Goal: Task Accomplishment & Management: Manage account settings

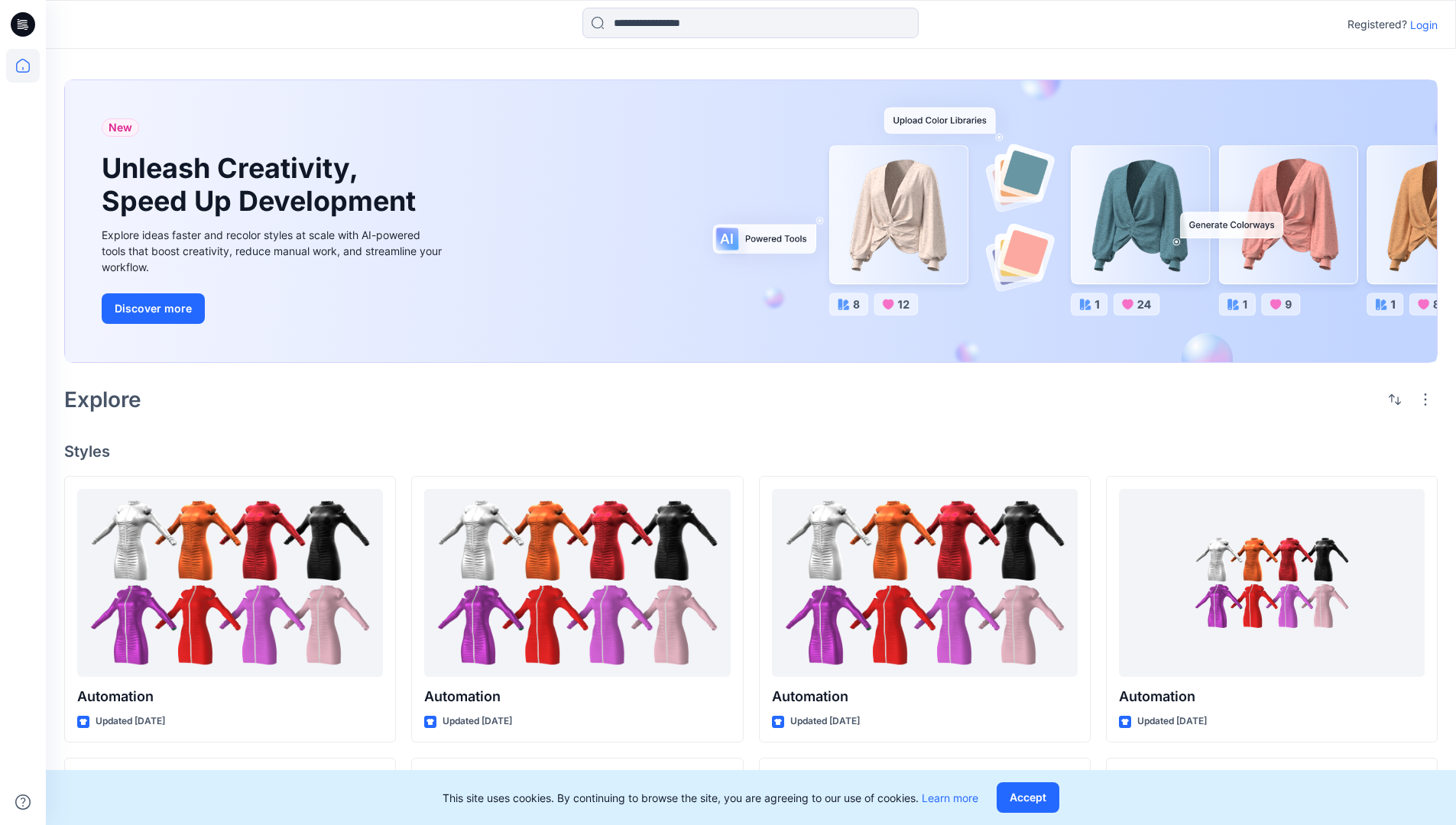
click at [1420, 25] on p "Login" at bounding box center [1423, 25] width 27 height 16
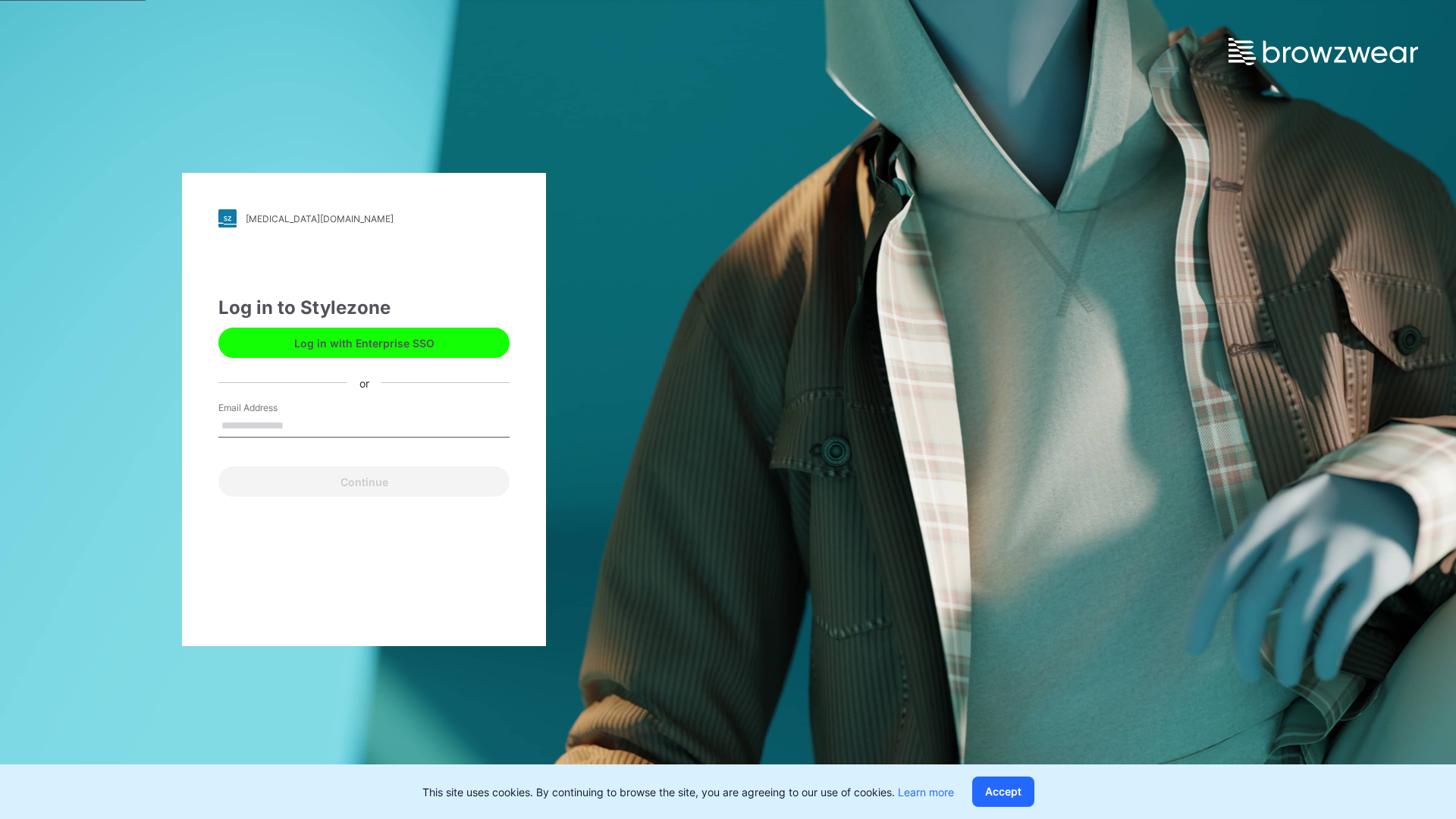
click at [299, 425] on input "Email Address" at bounding box center [364, 426] width 291 height 23
type input "**********"
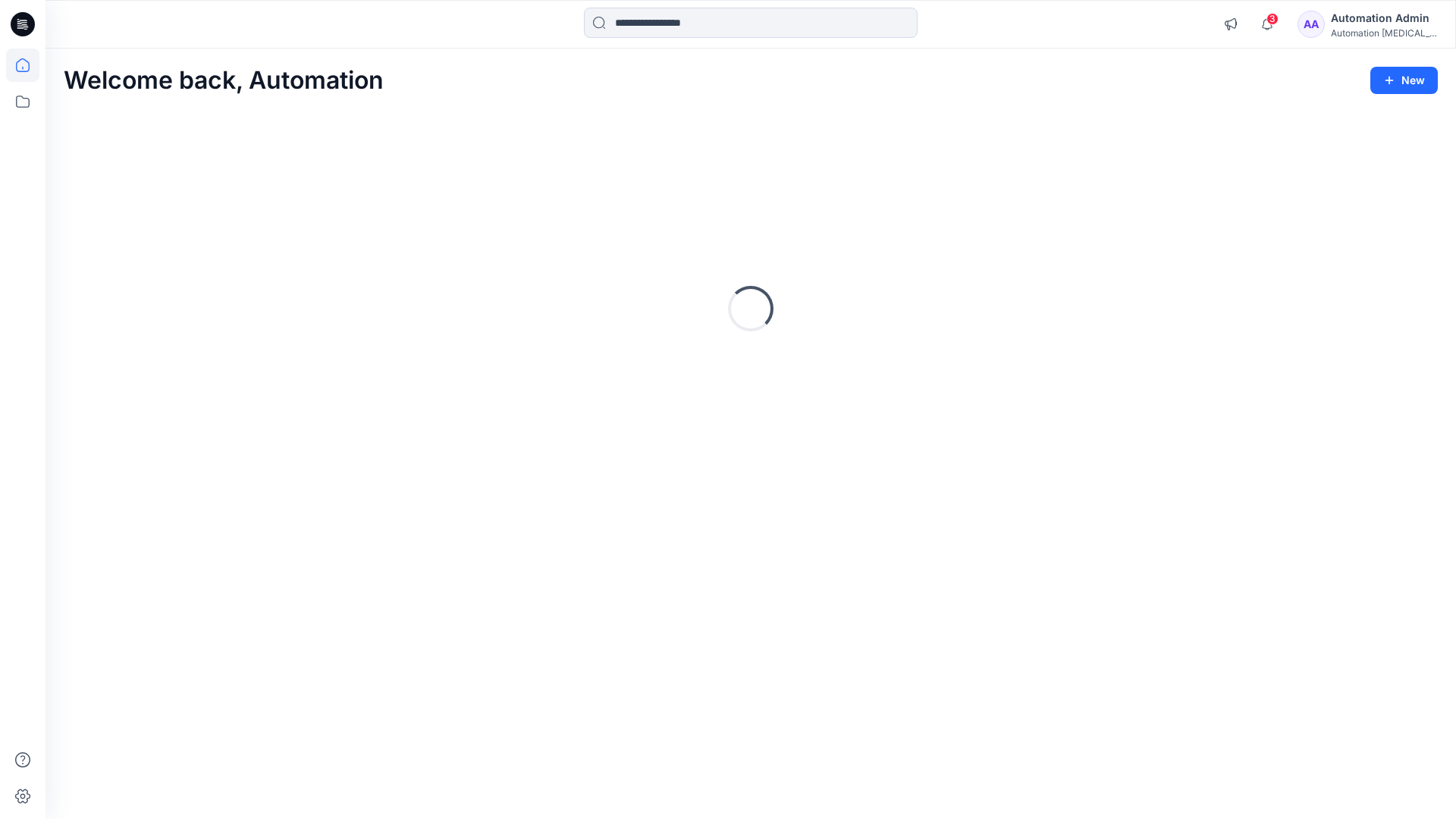
click at [29, 65] on icon at bounding box center [23, 65] width 14 height 14
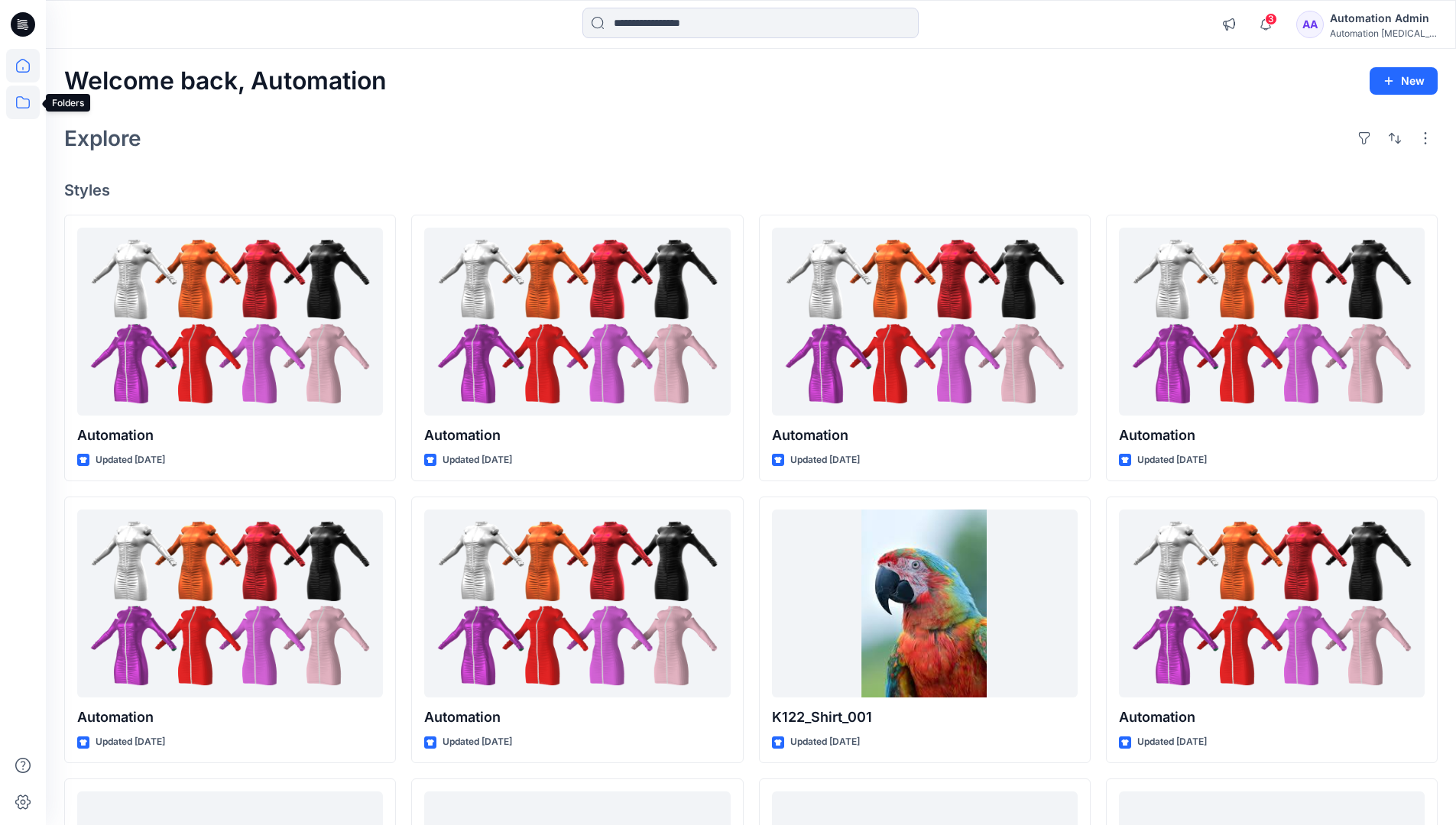
click at [26, 106] on icon at bounding box center [23, 102] width 34 height 34
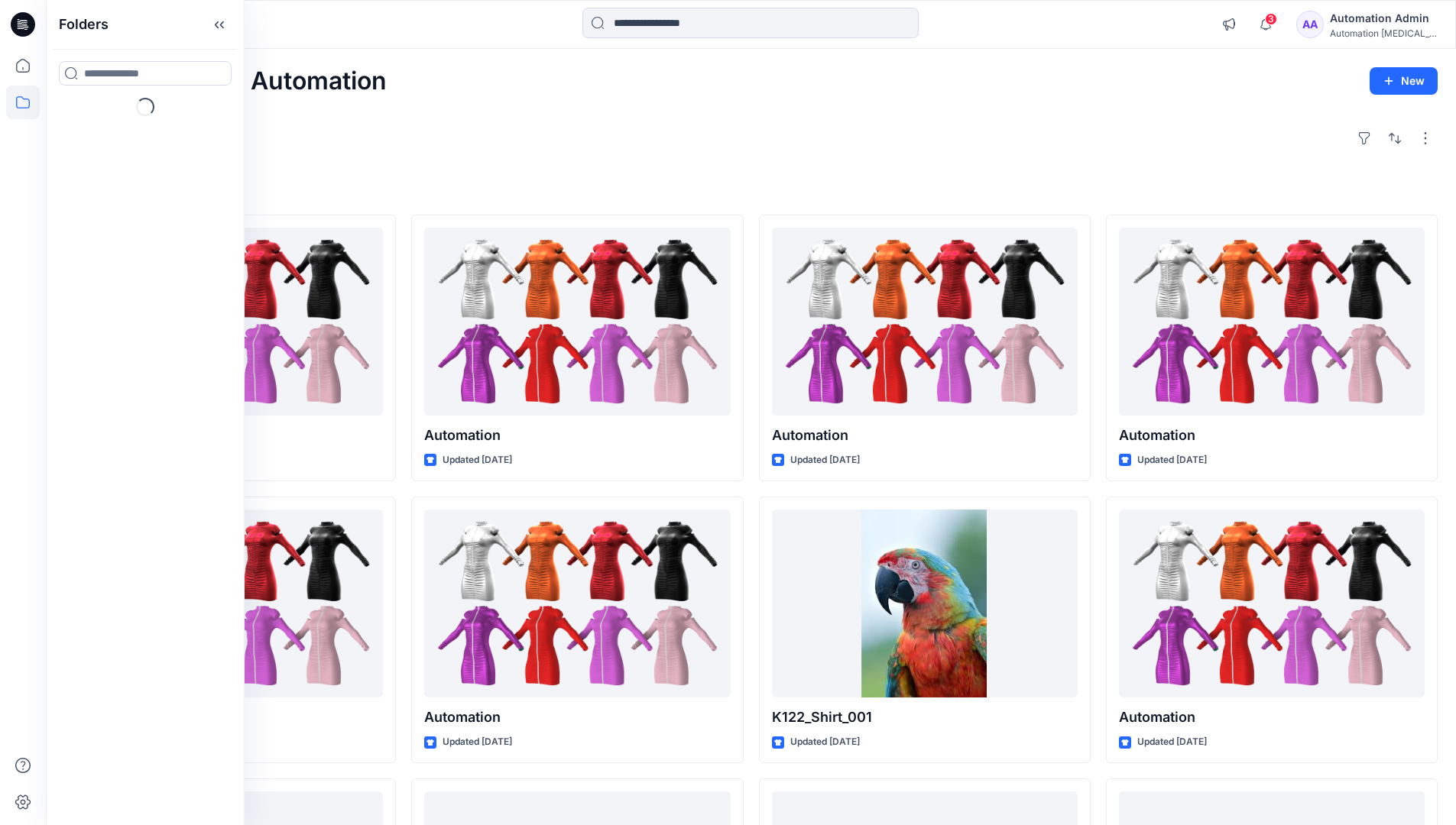
click at [536, 154] on div "Explore" at bounding box center [750, 138] width 1373 height 36
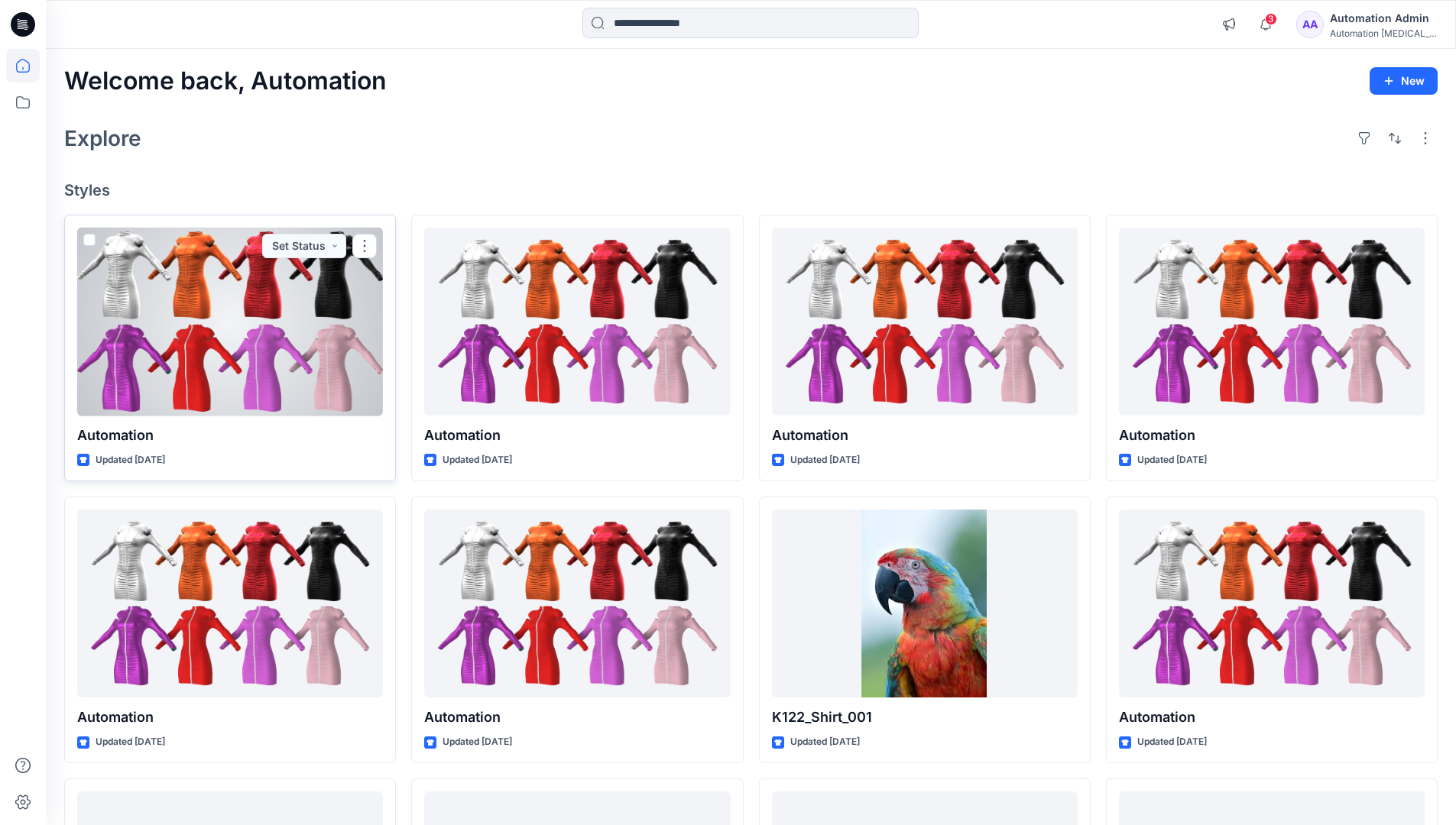
click at [92, 240] on span at bounding box center [88, 239] width 12 height 12
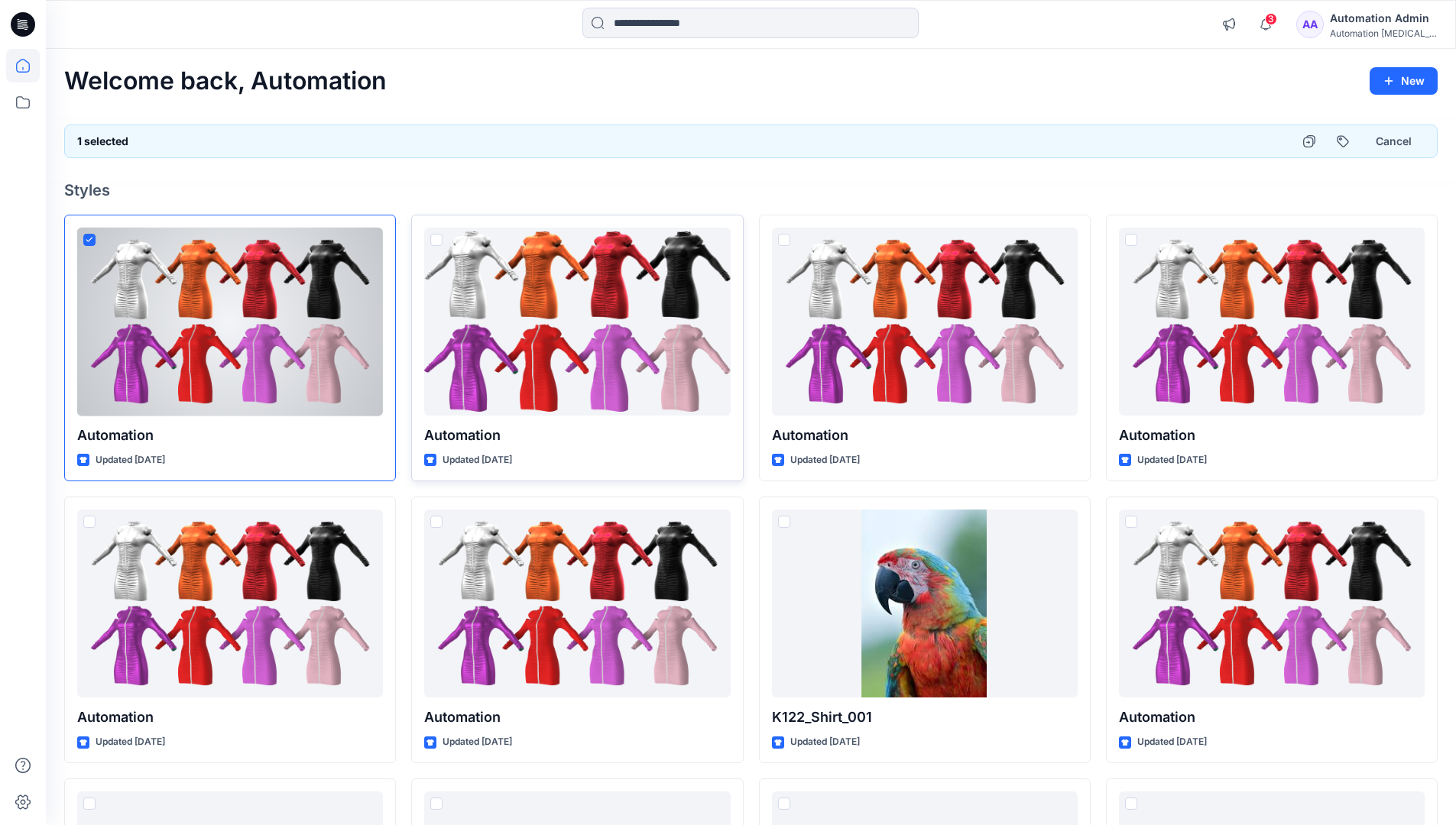
click at [439, 243] on span at bounding box center [435, 239] width 12 height 12
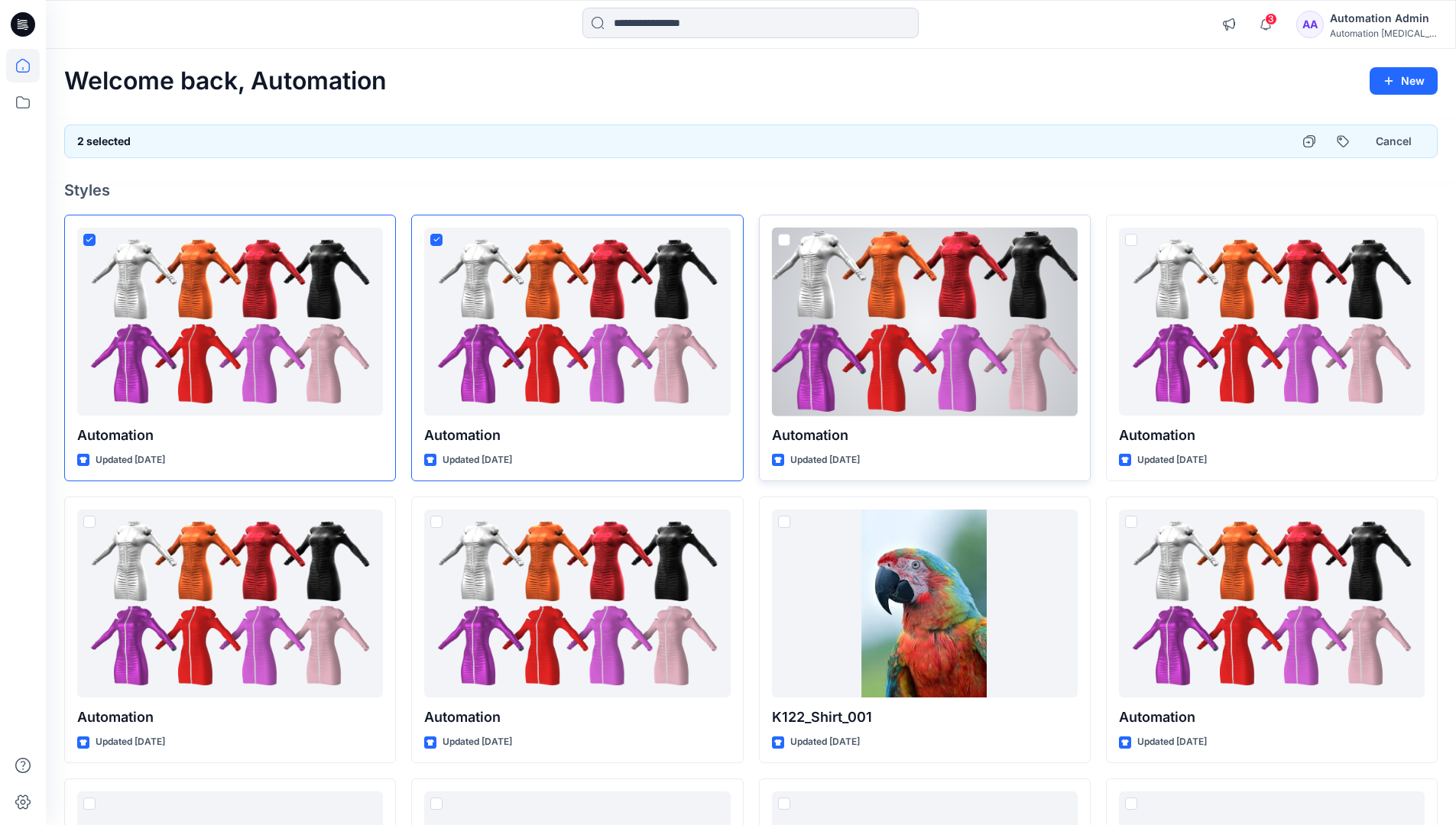
click at [786, 239] on span at bounding box center [783, 239] width 12 height 12
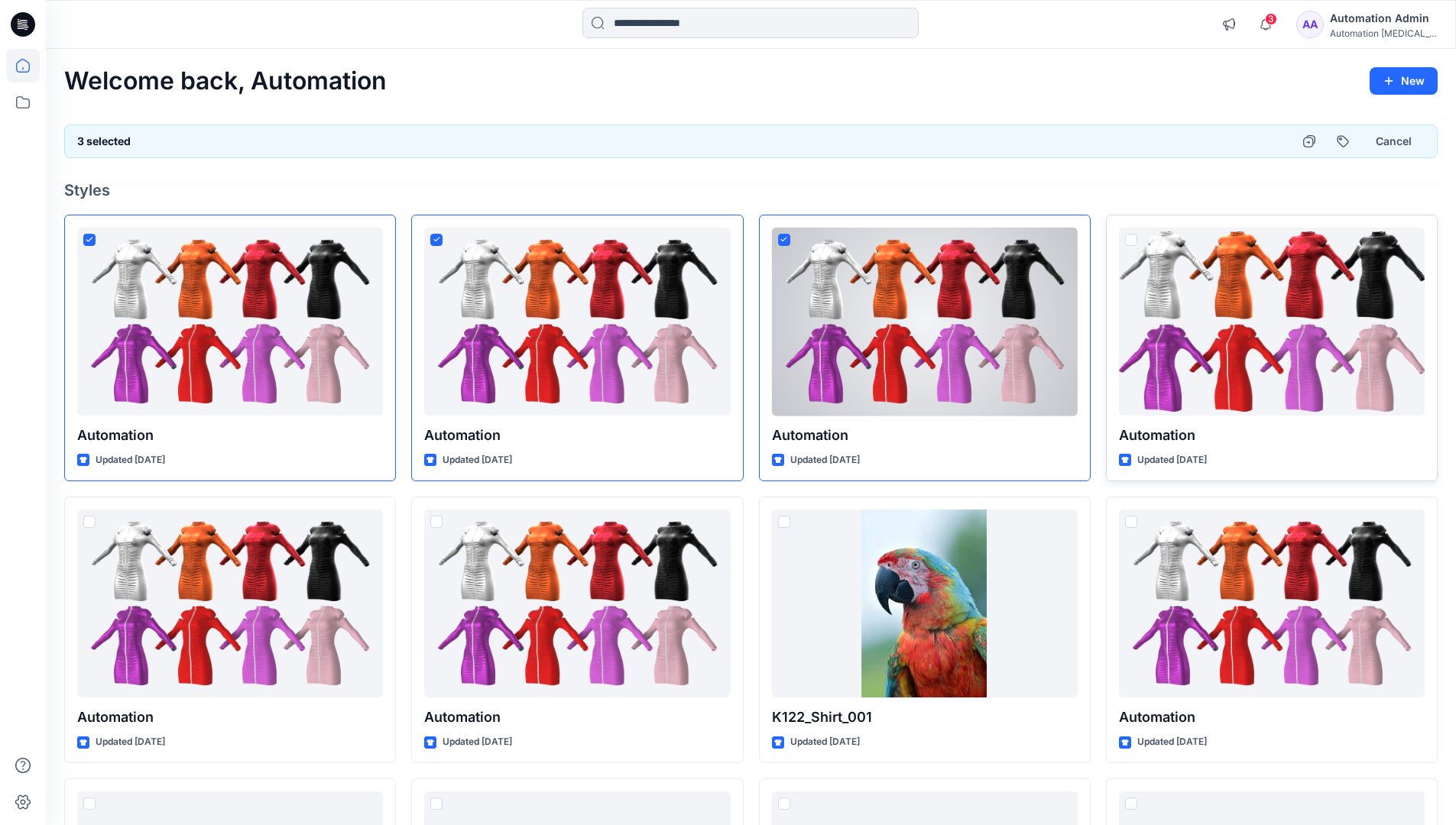
click at [1131, 239] on span at bounding box center [1130, 239] width 12 height 12
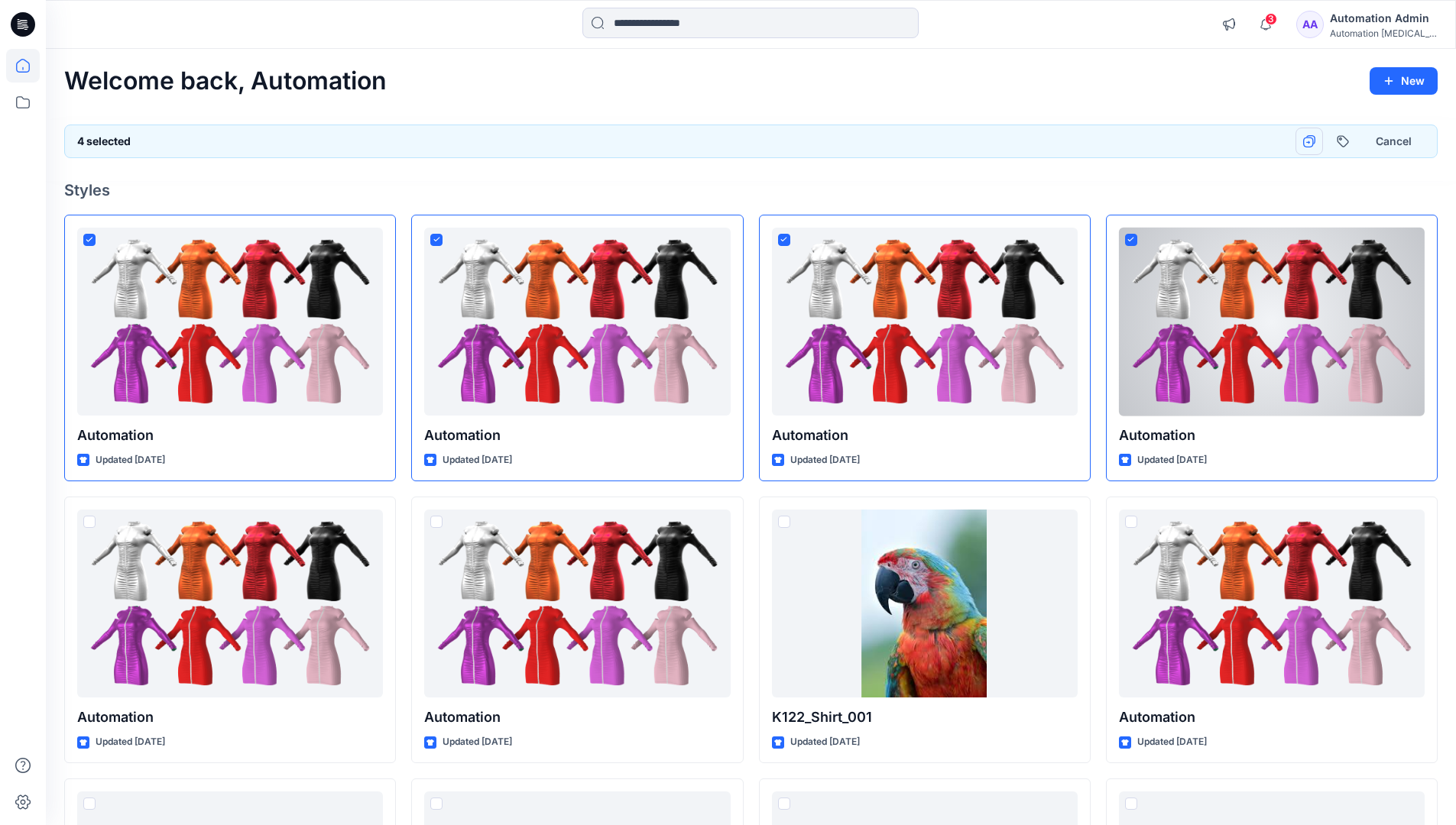
click at [1308, 140] on icon "button" at bounding box center [1308, 141] width 12 height 12
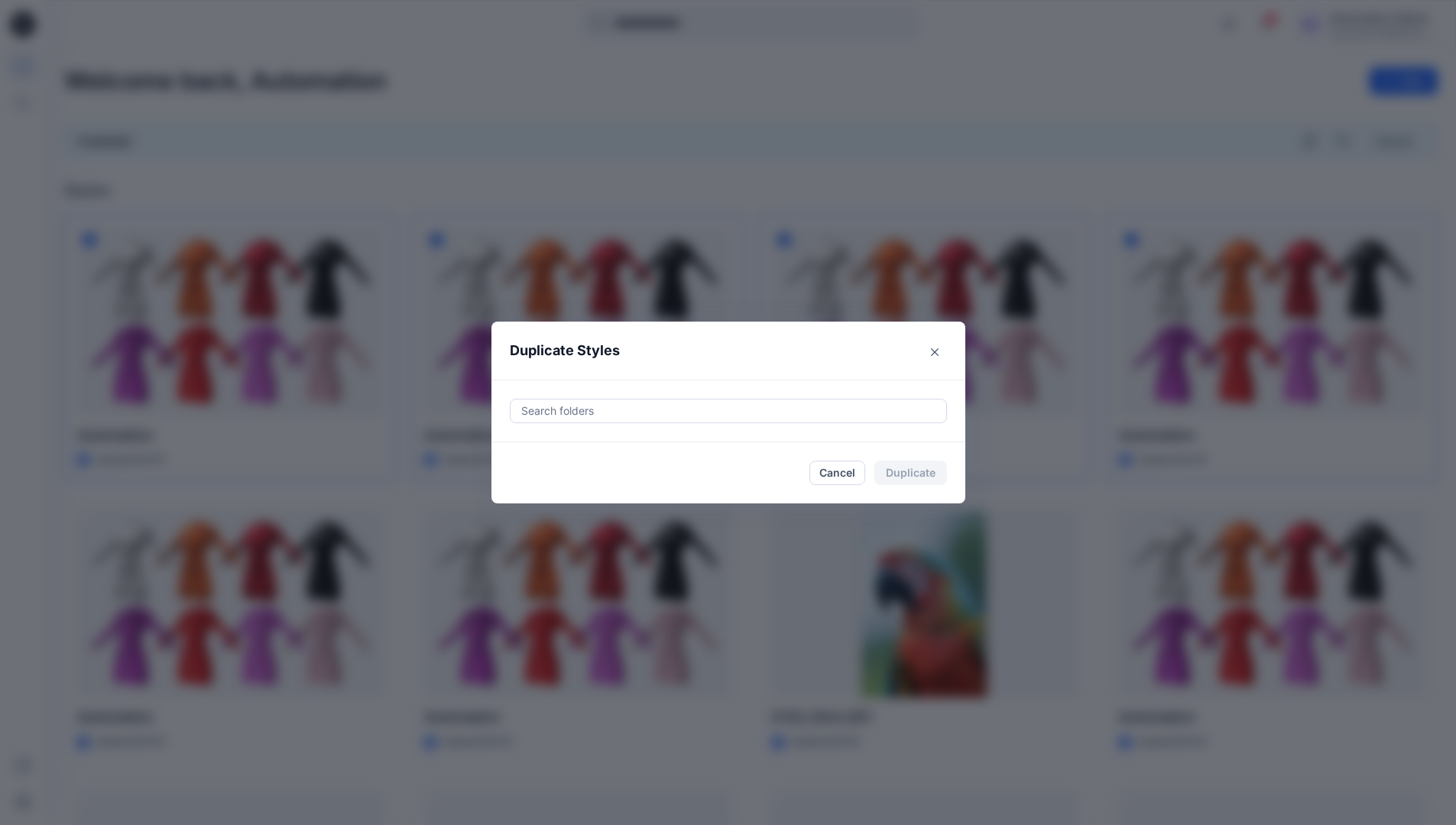
click at [586, 403] on div at bounding box center [728, 411] width 417 height 18
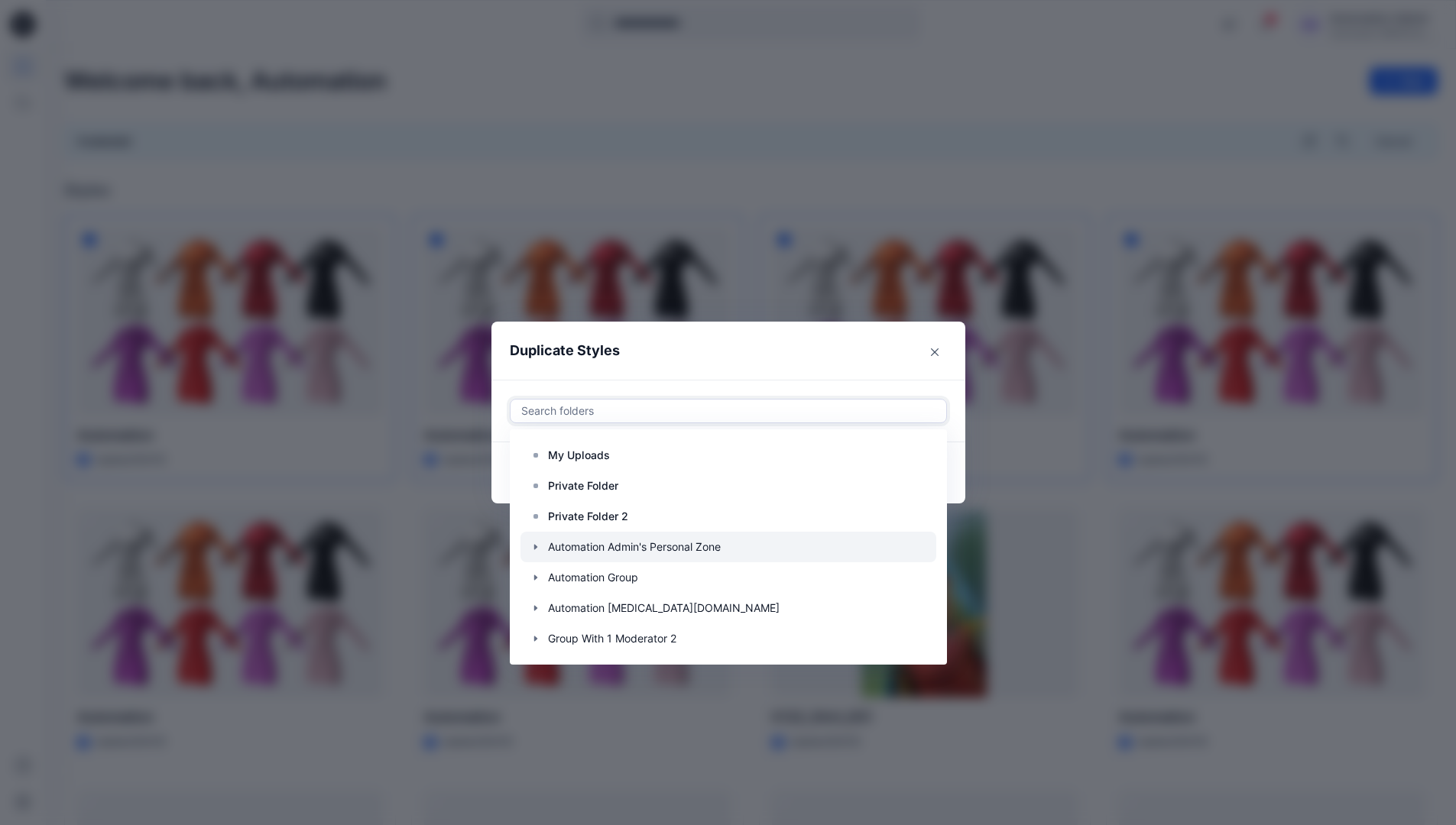
click at [542, 544] on icon "button" at bounding box center [535, 546] width 12 height 12
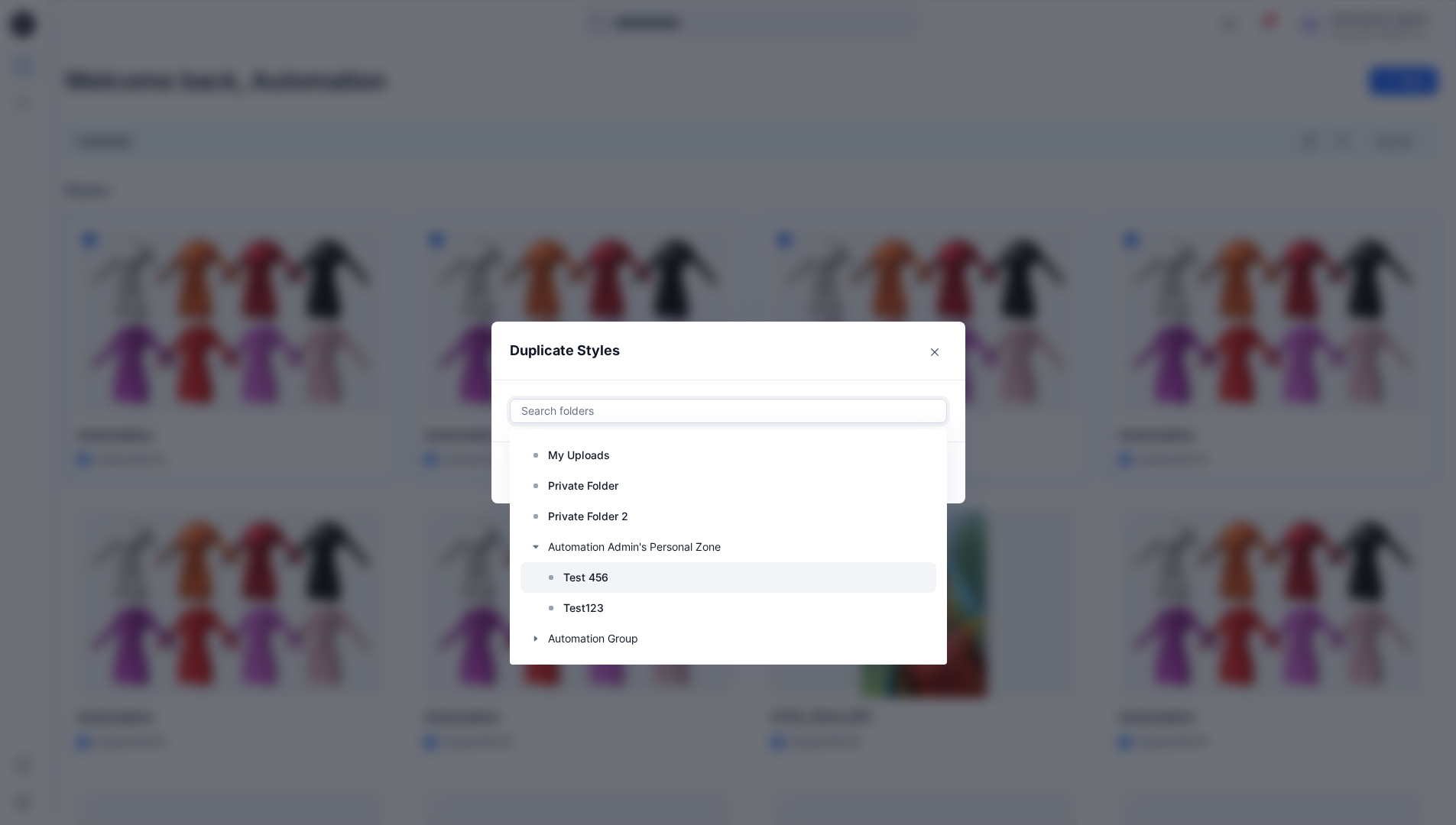
click at [586, 573] on p "Test 456" at bounding box center [585, 577] width 46 height 18
click at [773, 350] on header "Duplicate Styles" at bounding box center [713, 351] width 443 height 58
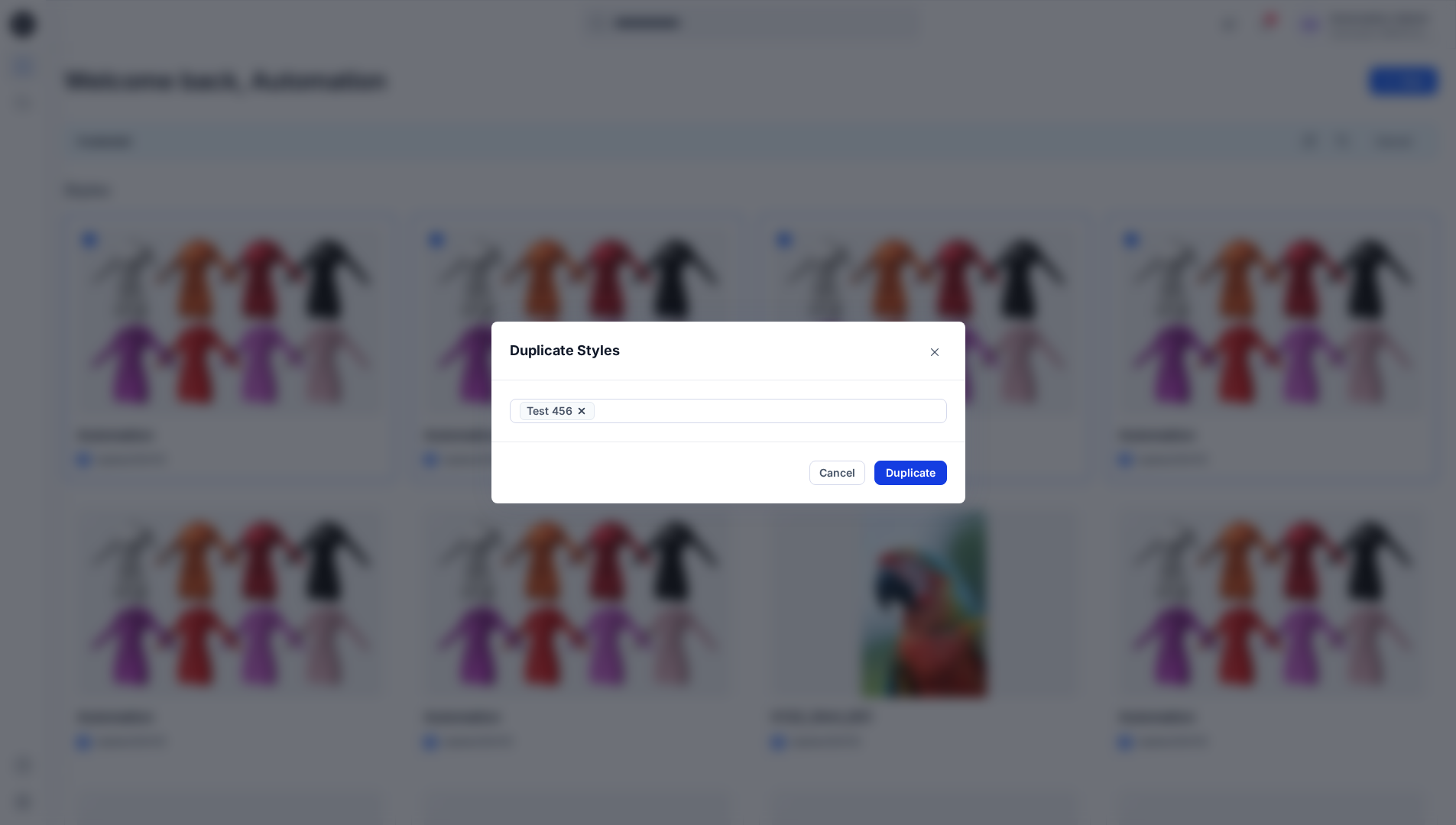
click at [919, 480] on button "Duplicate" at bounding box center [911, 473] width 73 height 25
click at [840, 473] on button "Cancel" at bounding box center [837, 473] width 56 height 26
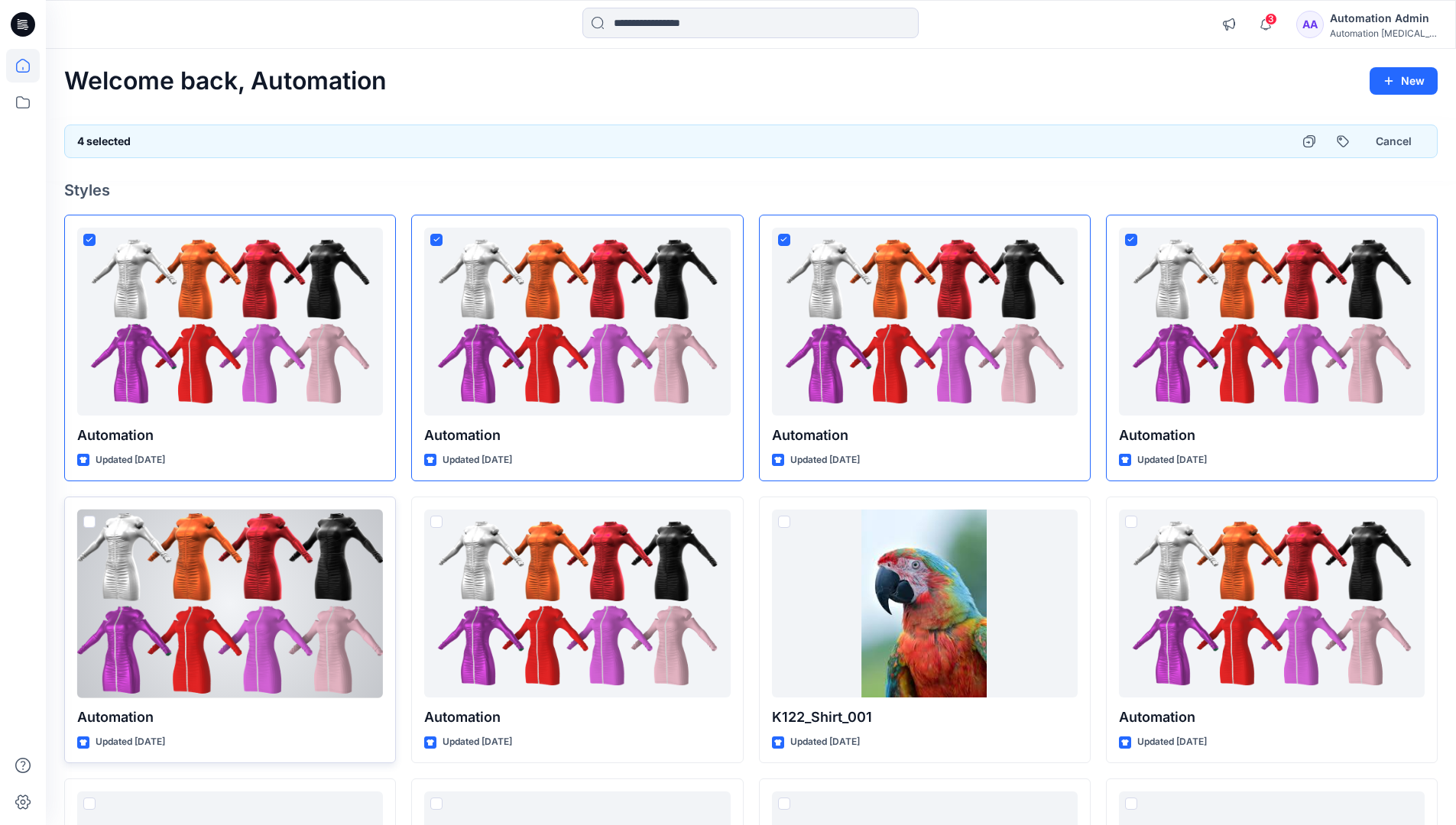
click at [86, 524] on span at bounding box center [88, 521] width 12 height 12
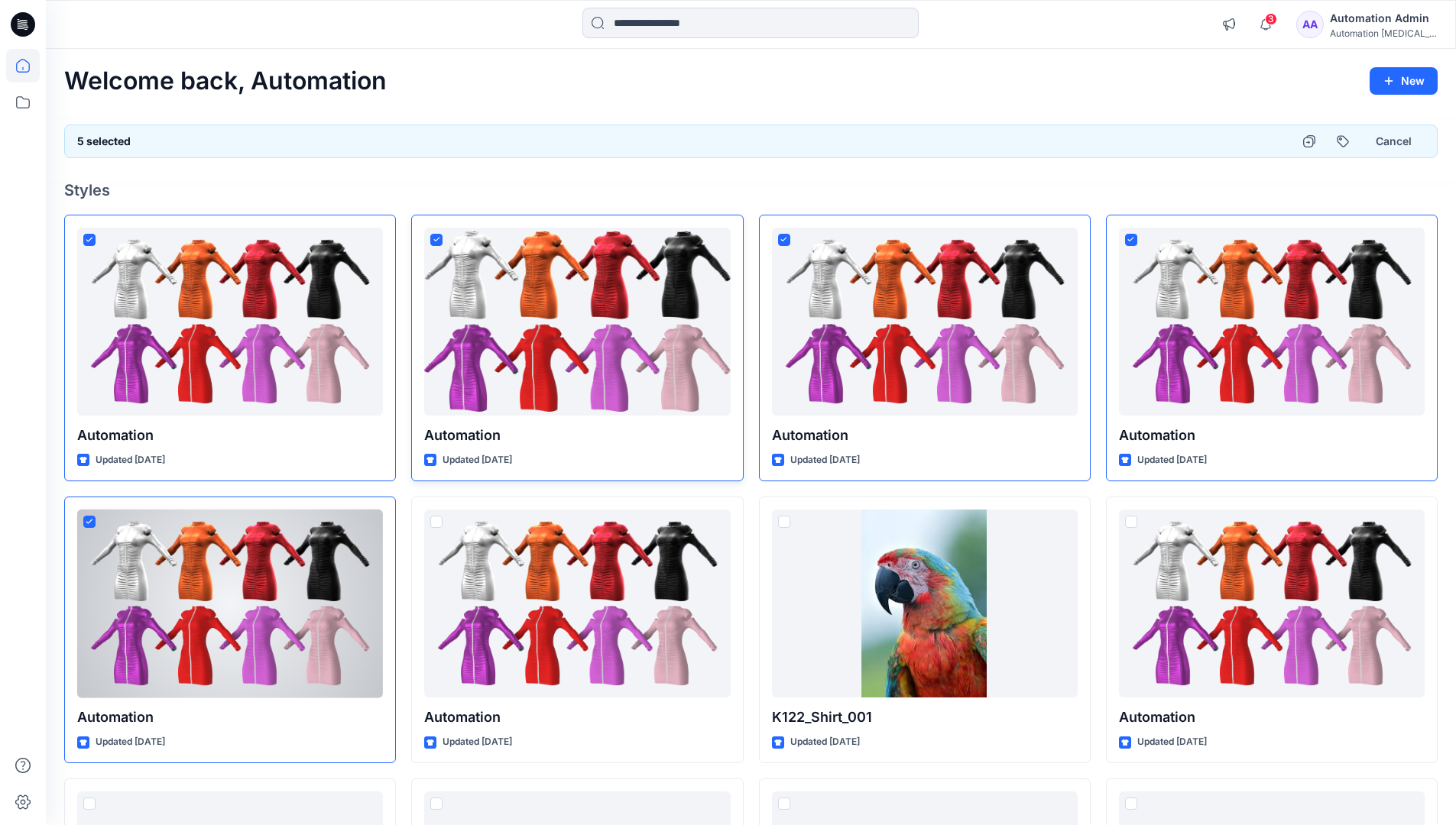
click at [440, 244] on span at bounding box center [435, 239] width 12 height 12
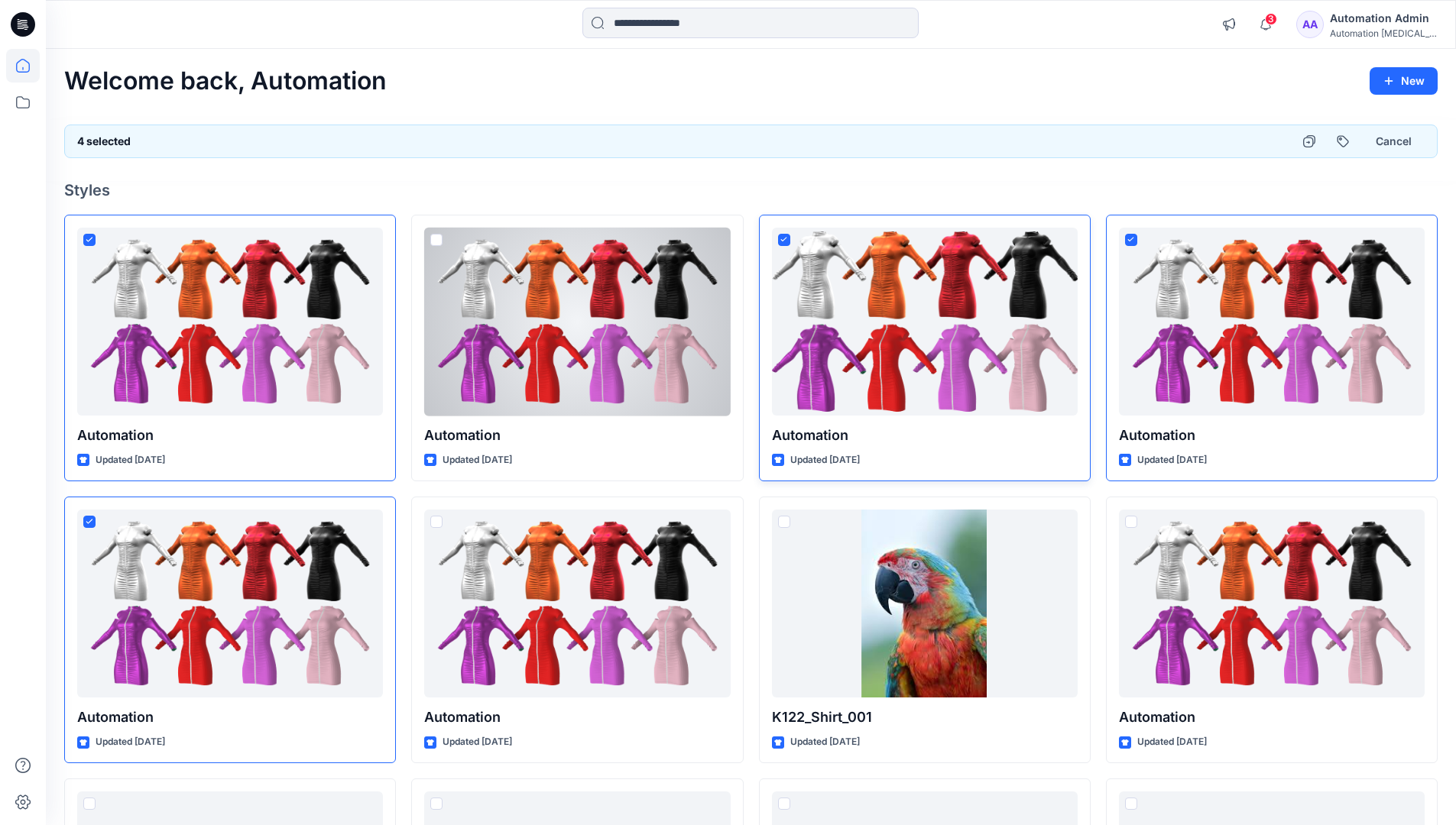
click at [784, 241] on icon at bounding box center [784, 239] width 7 height 5
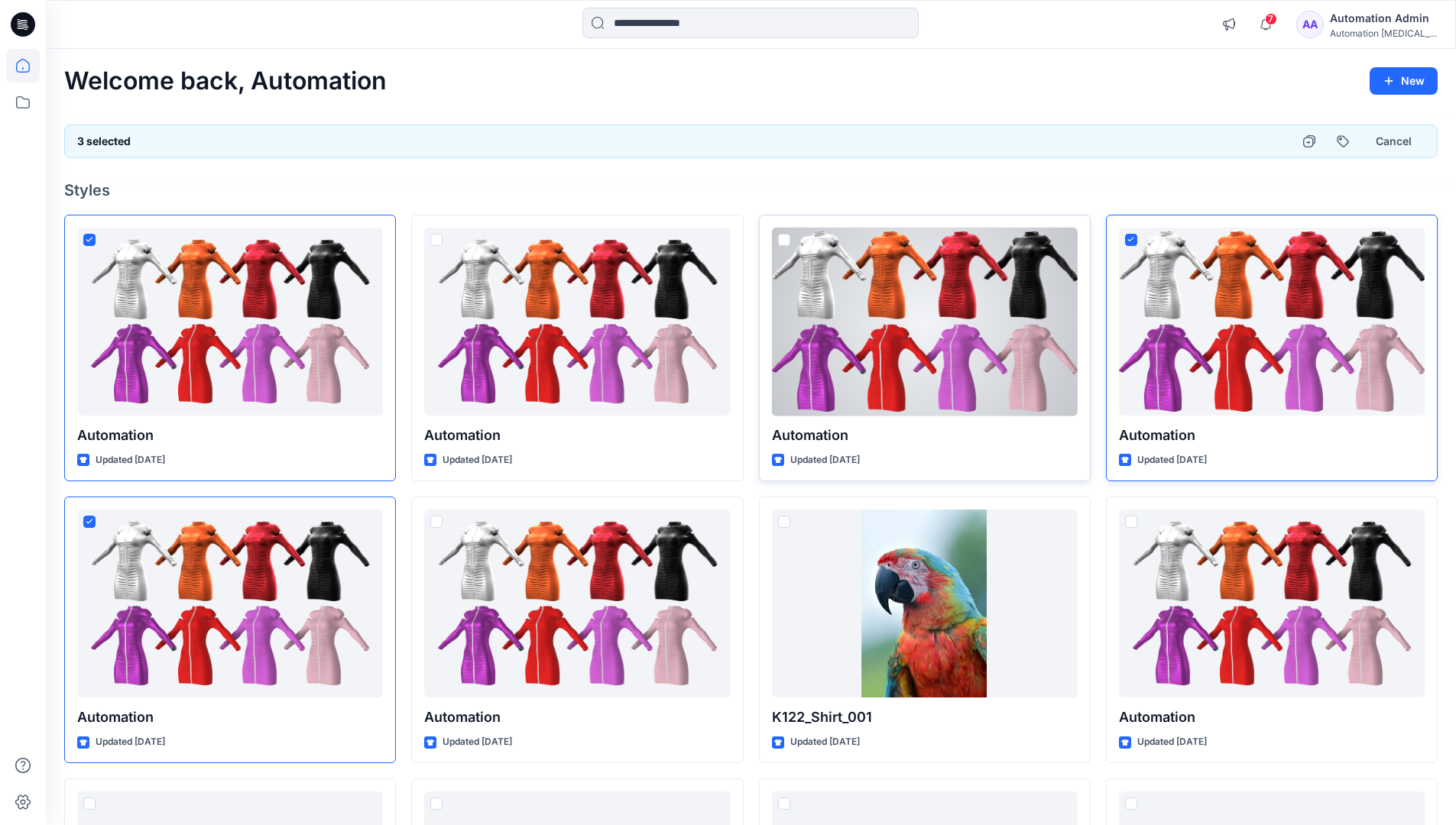
click at [1131, 241] on icon at bounding box center [1131, 239] width 7 height 5
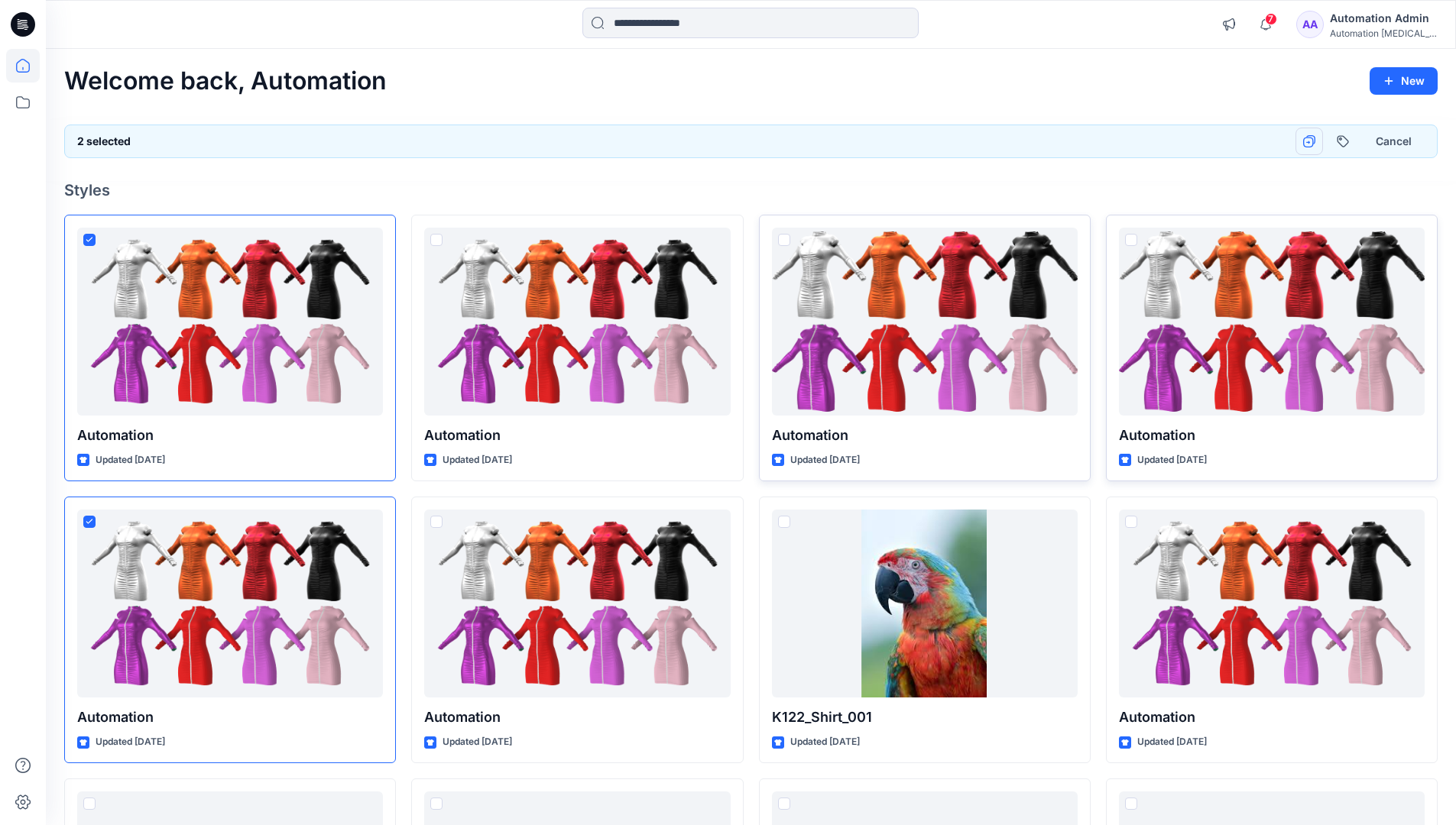
click at [1313, 141] on icon "button" at bounding box center [1308, 141] width 12 height 12
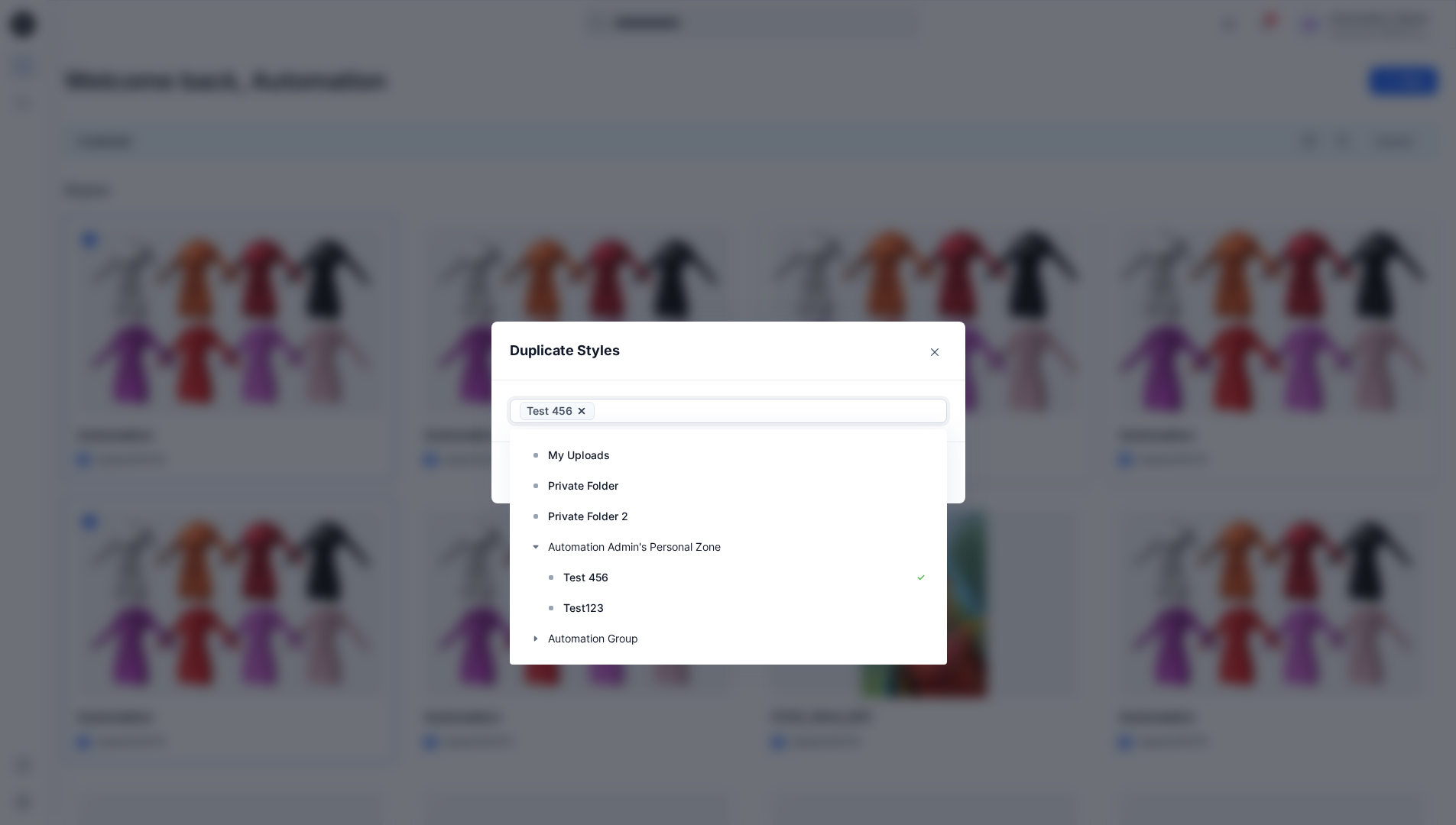
click at [718, 414] on div at bounding box center [767, 411] width 340 height 18
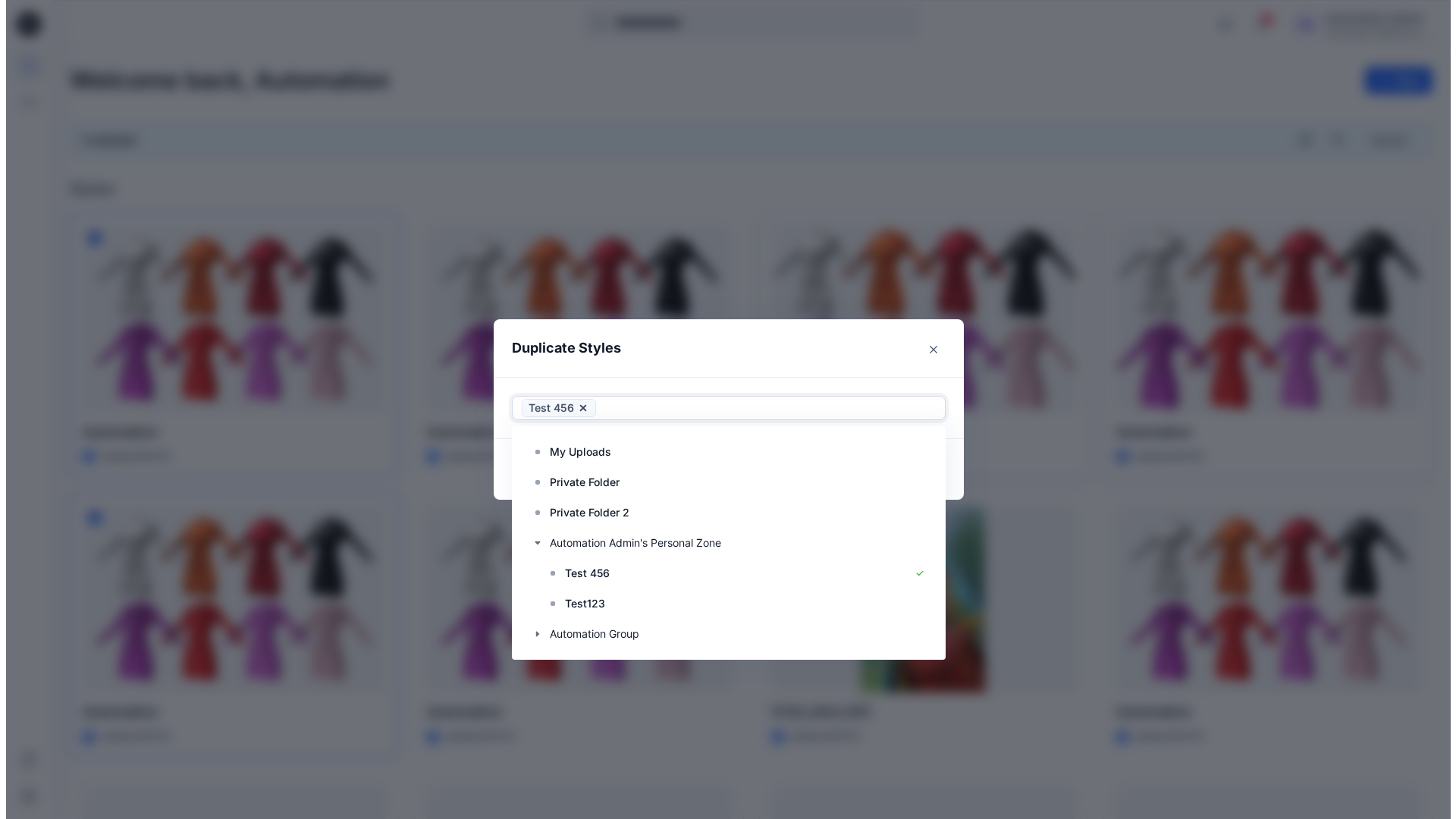
scroll to position [212, 0]
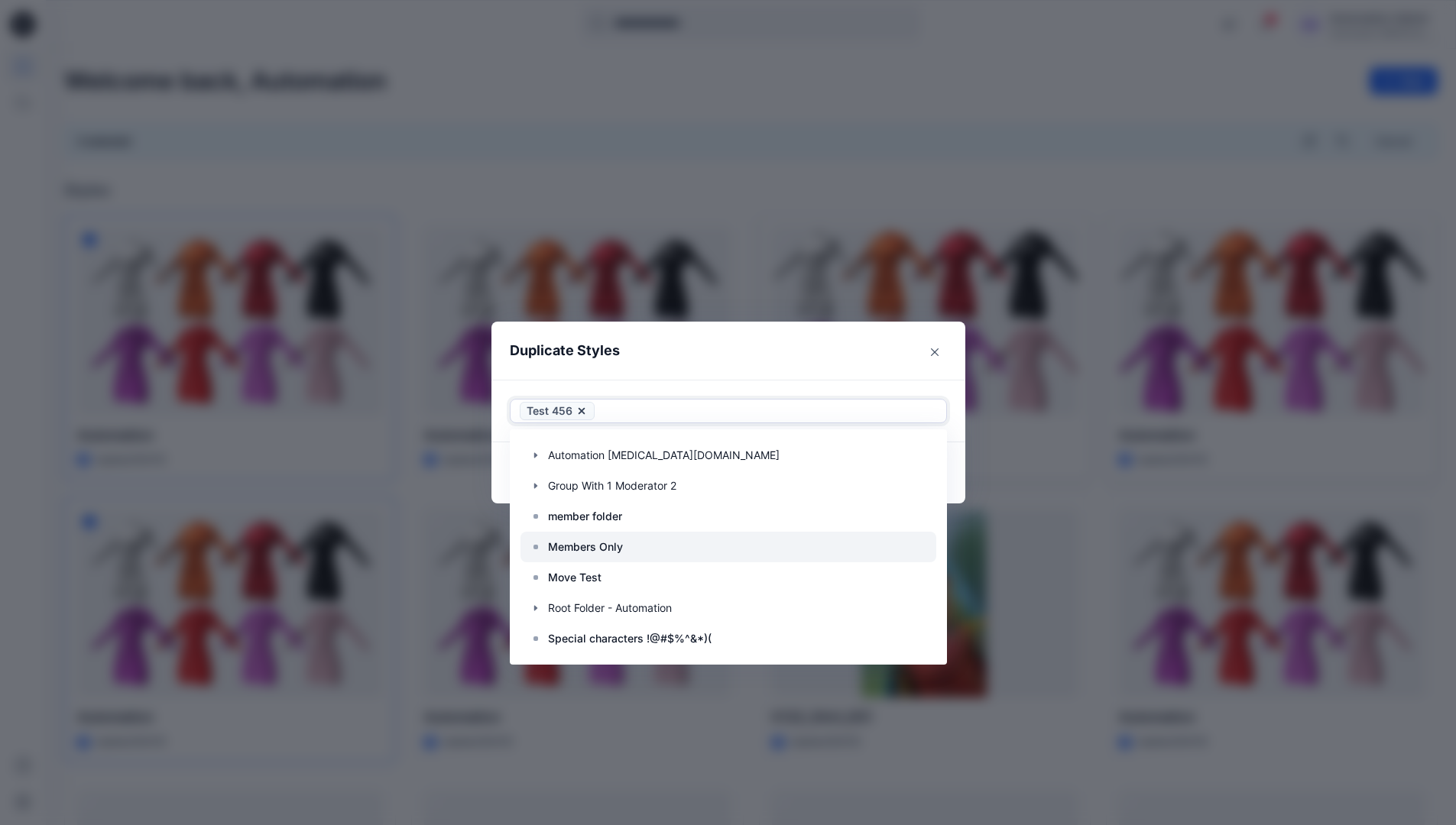
click at [633, 546] on div at bounding box center [728, 547] width 415 height 31
click at [708, 352] on header "Duplicate Styles" at bounding box center [713, 351] width 443 height 58
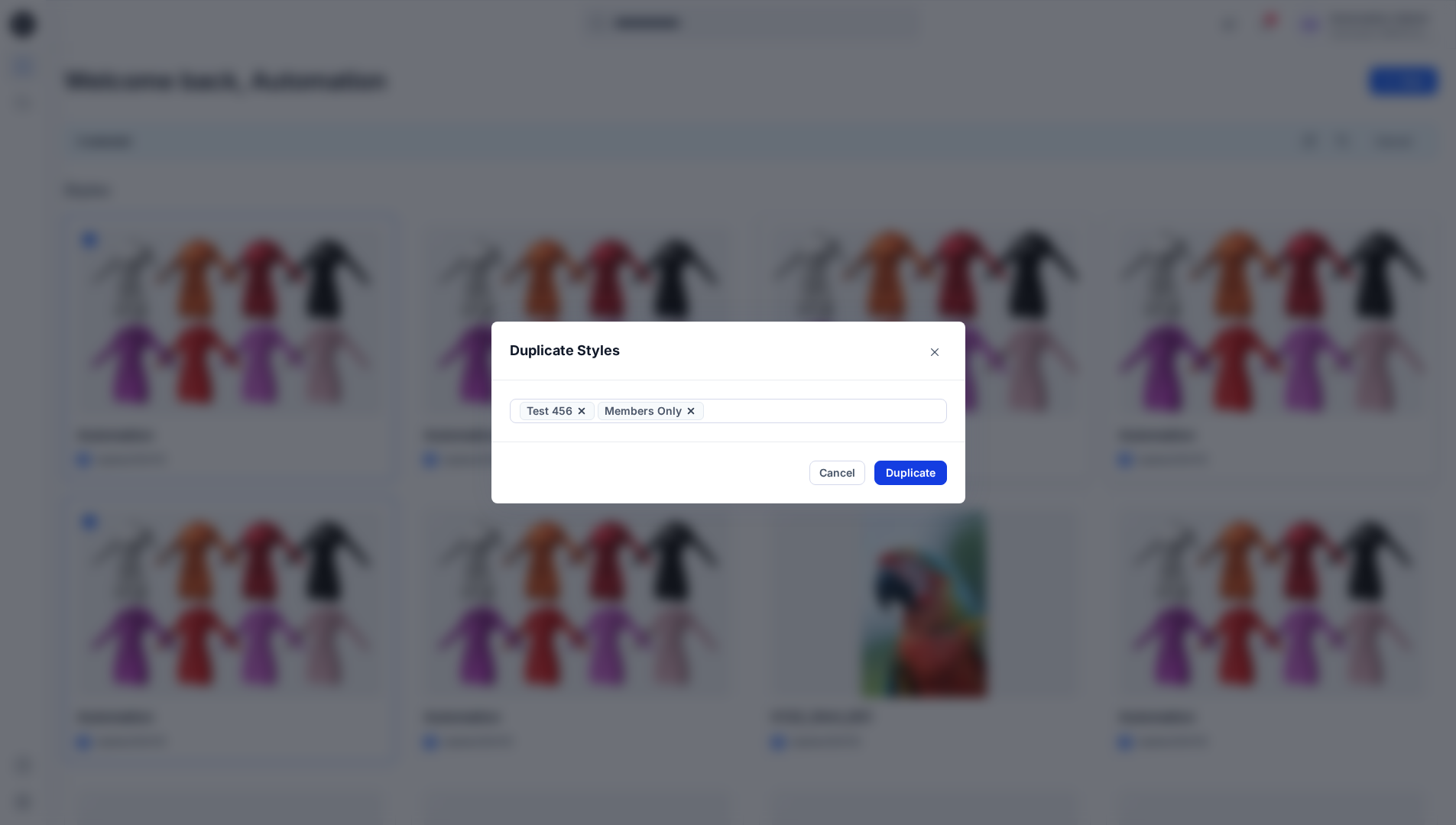
click at [905, 469] on button "Duplicate" at bounding box center [911, 473] width 73 height 25
click at [924, 468] on button "Close" at bounding box center [921, 473] width 50 height 25
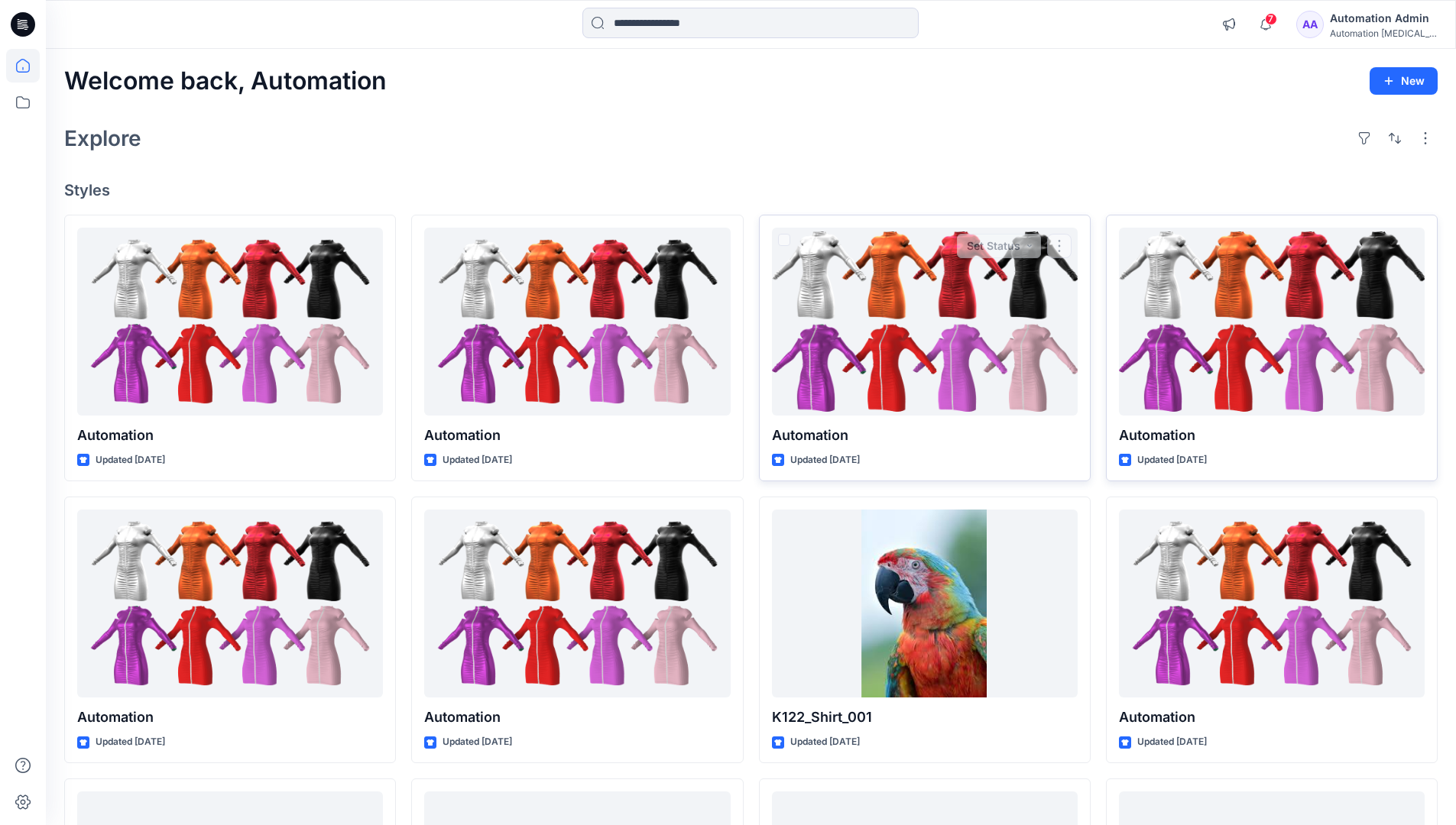
click at [1378, 13] on div "Automation Admin" at bounding box center [1382, 18] width 107 height 18
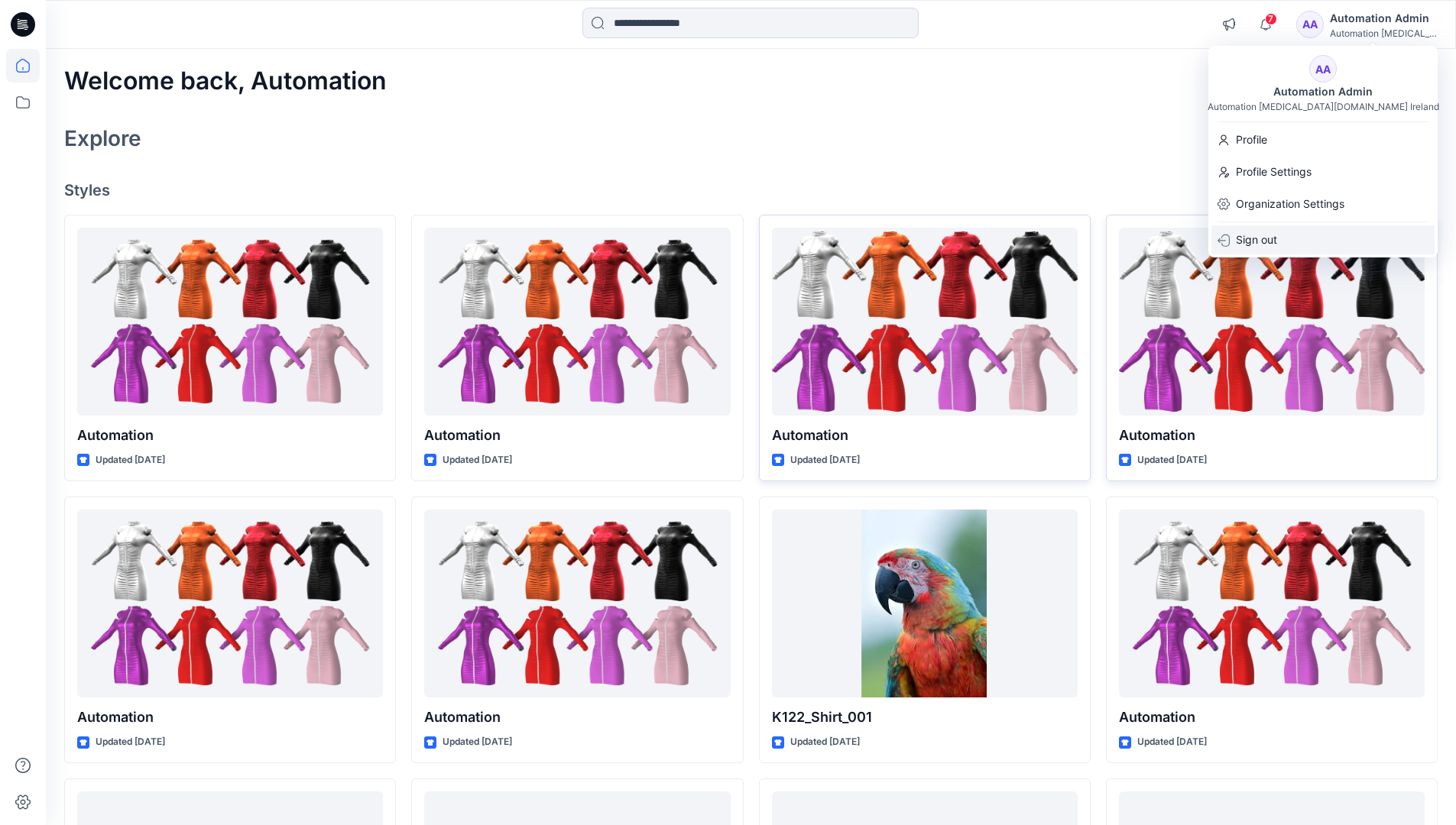
click at [1272, 235] on p "Sign out" at bounding box center [1256, 240] width 41 height 29
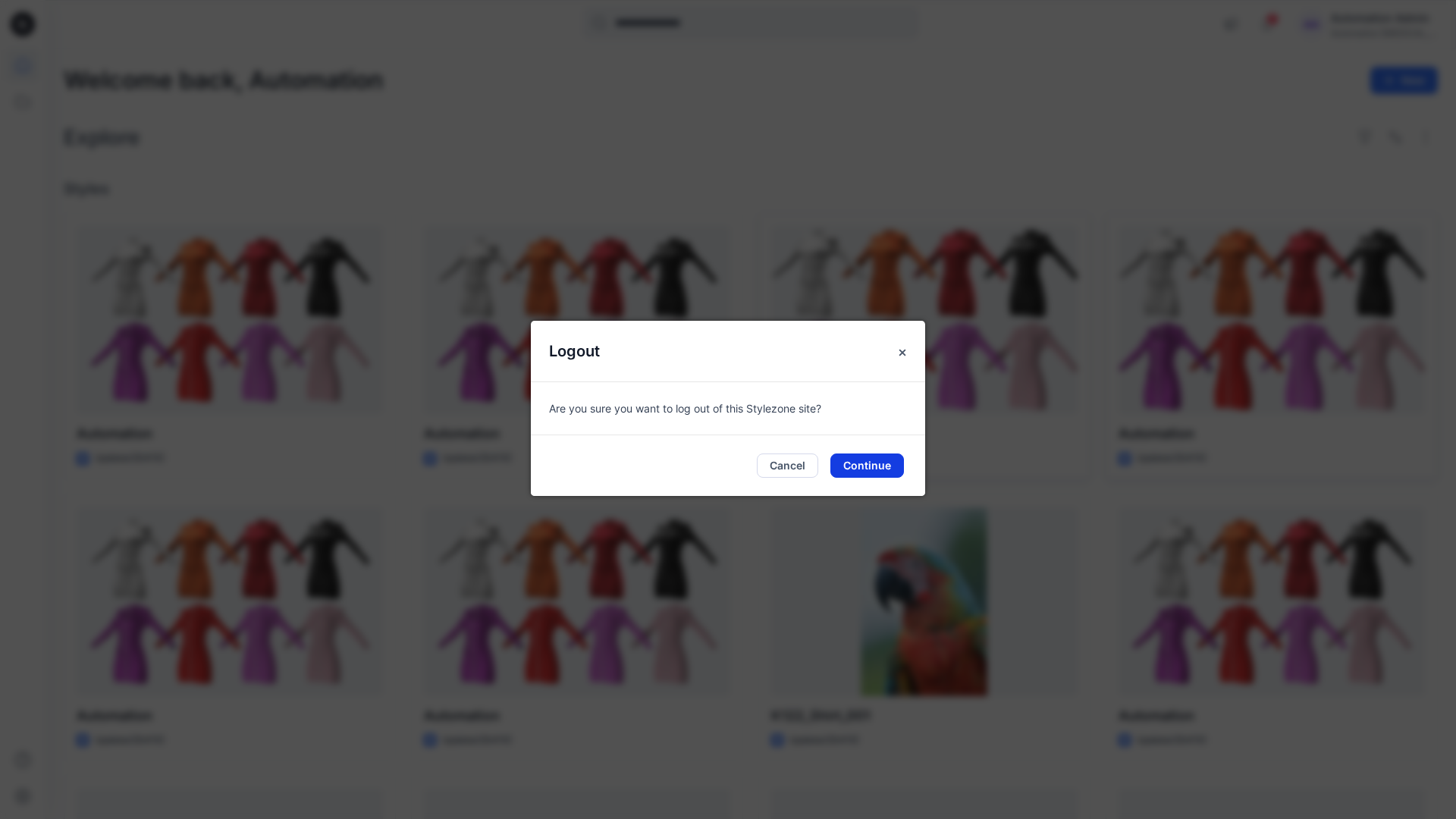
click at [870, 454] on button "Continue" at bounding box center [867, 466] width 73 height 24
